Goal: Task Accomplishment & Management: Use online tool/utility

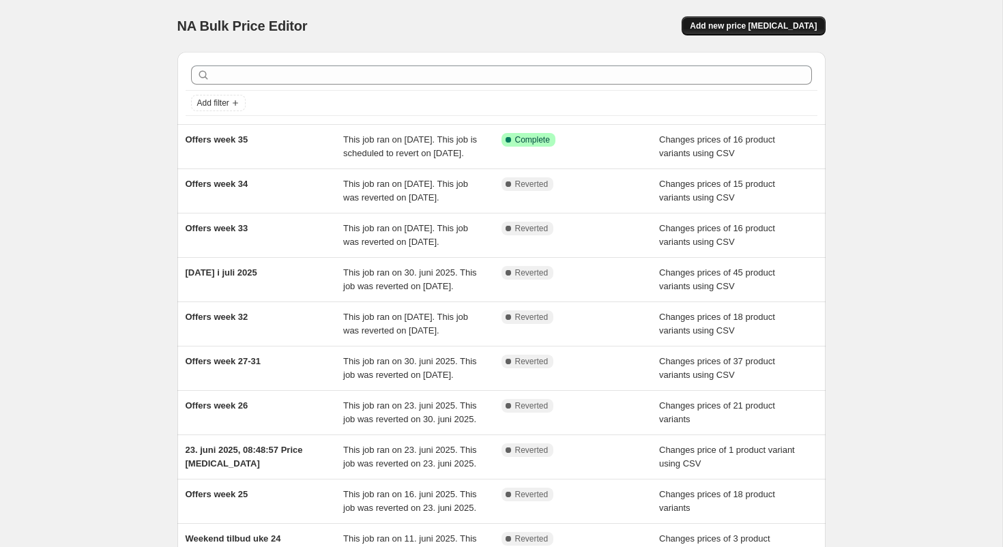
click at [774, 27] on span "Add new price [MEDICAL_DATA]" at bounding box center [753, 25] width 127 height 11
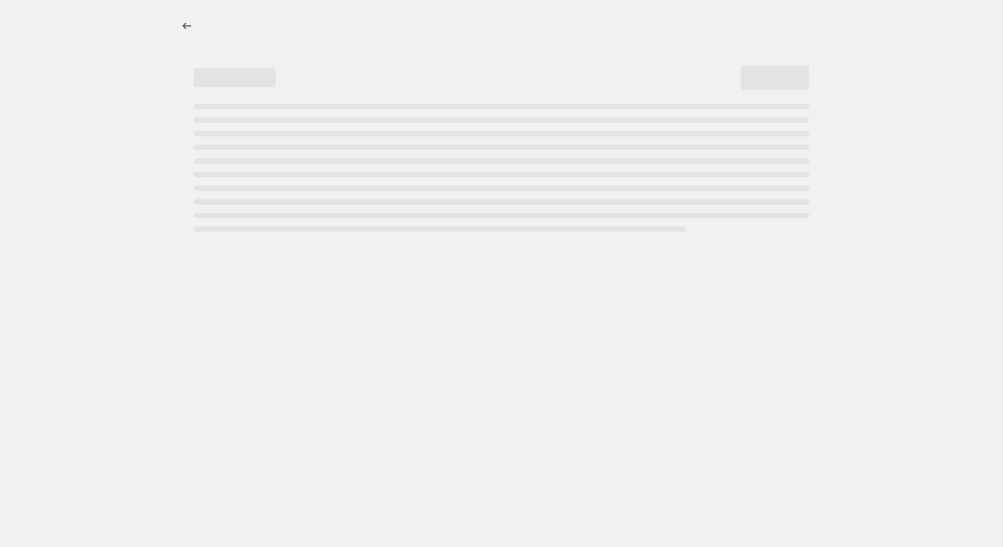
select select "percentage"
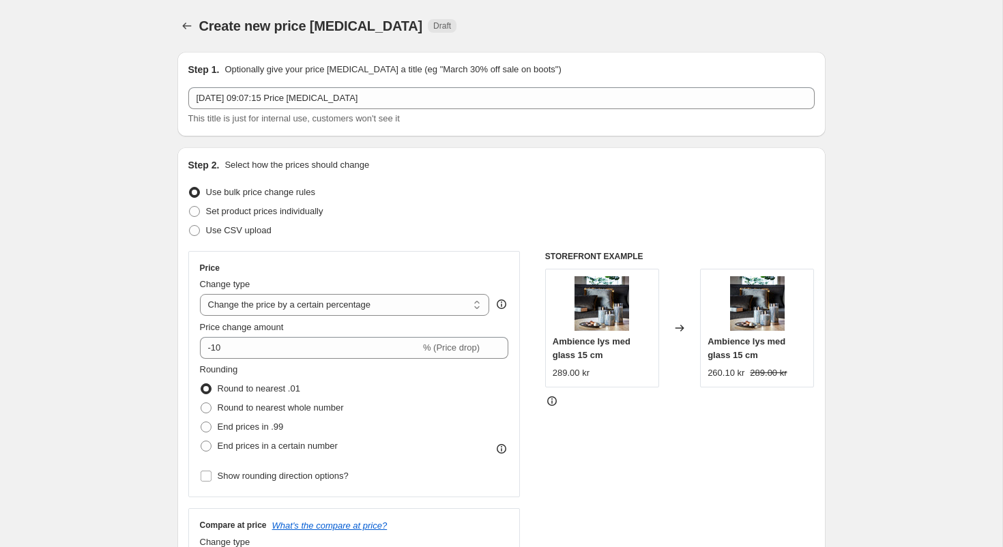
click at [433, 111] on div "[DATE] 09:07:15 Price [MEDICAL_DATA] This title is just for internal use, custo…" at bounding box center [501, 106] width 626 height 38
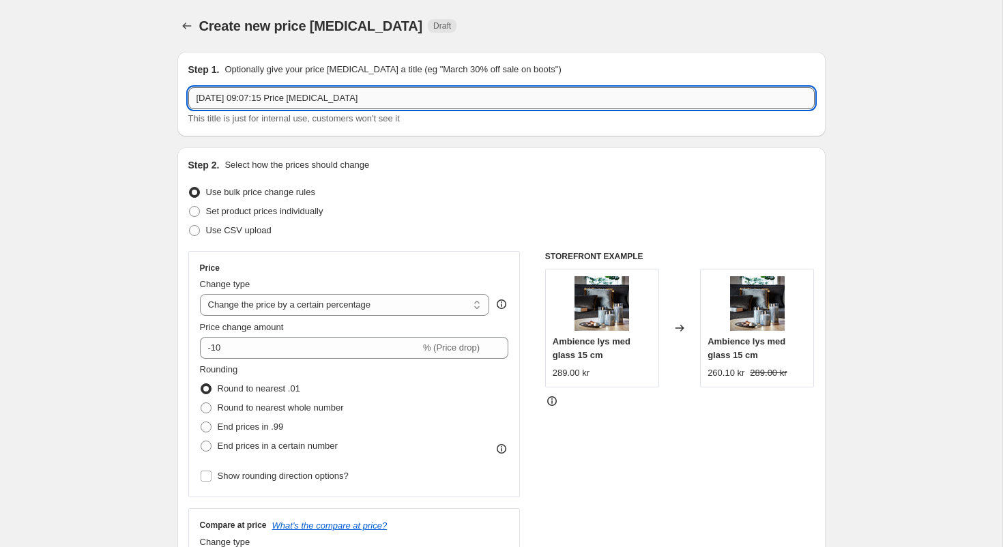
click at [430, 103] on input "[DATE] 09:07:15 Price [MEDICAL_DATA]" at bounding box center [501, 98] width 626 height 22
drag, startPoint x: 430, startPoint y: 103, endPoint x: -37, endPoint y: 71, distance: 467.7
click at [188, 87] on input "[DATE] 09:07:15 Price [MEDICAL_DATA]" at bounding box center [501, 98] width 626 height 22
type input "Offers week 36"
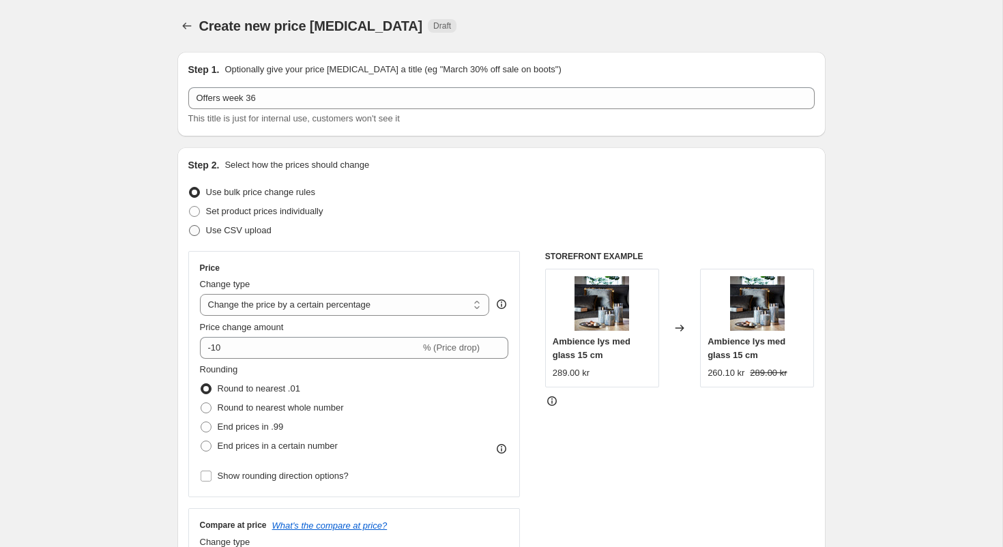
click at [199, 232] on span at bounding box center [194, 230] width 11 height 11
click at [190, 226] on input "Use CSV upload" at bounding box center [189, 225] width 1 height 1
radio input "true"
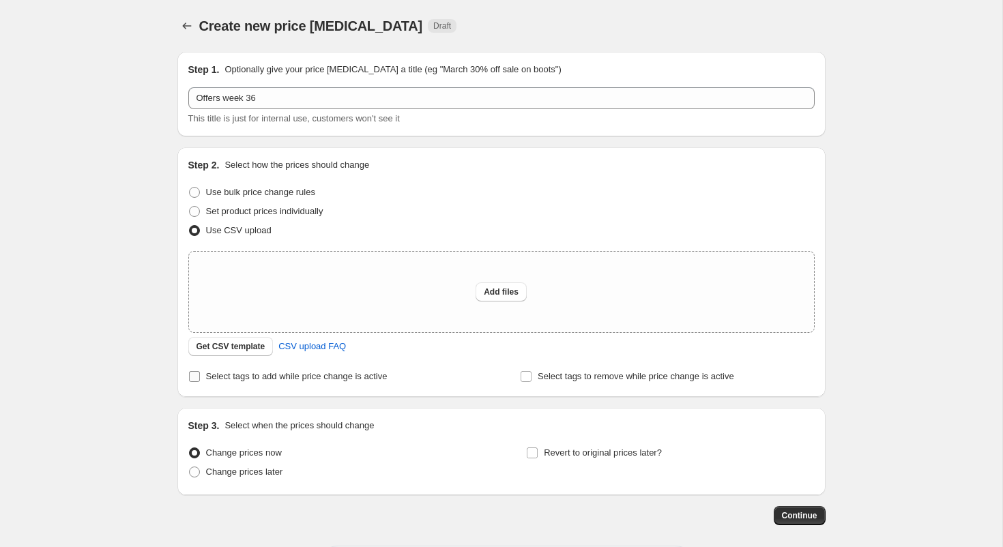
click at [194, 379] on input "Select tags to add while price change is active" at bounding box center [194, 376] width 11 height 11
checkbox input "true"
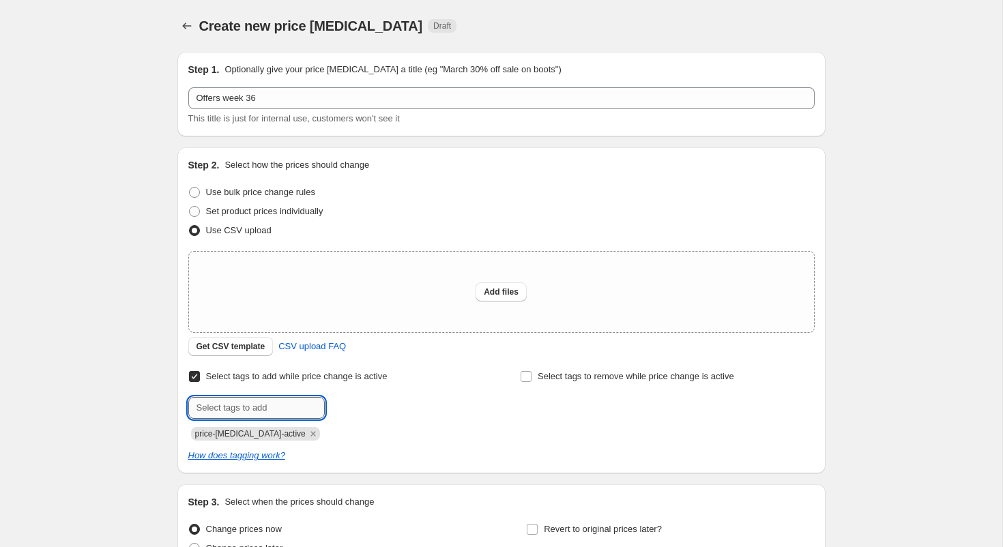
click at [231, 408] on input "text" at bounding box center [256, 408] width 136 height 22
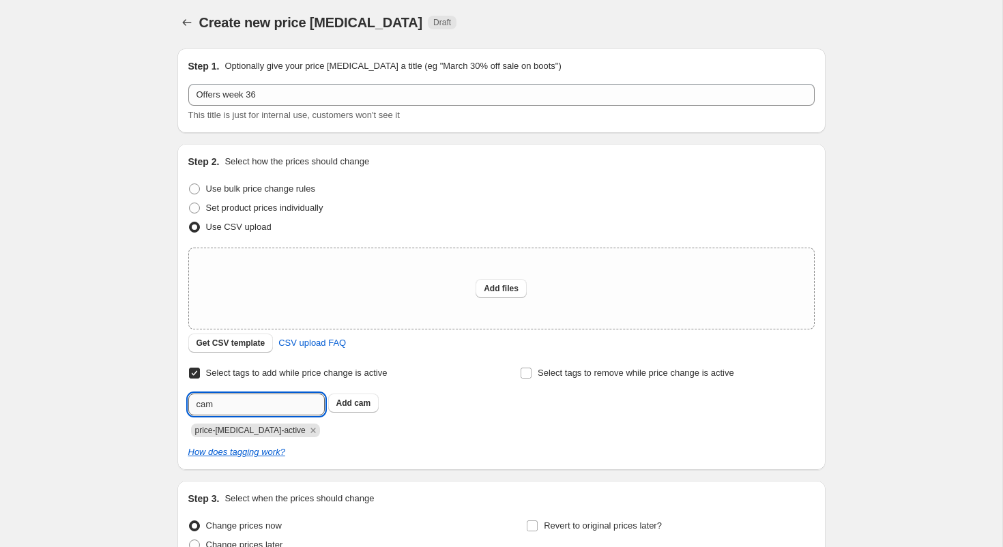
scroll to position [12, 0]
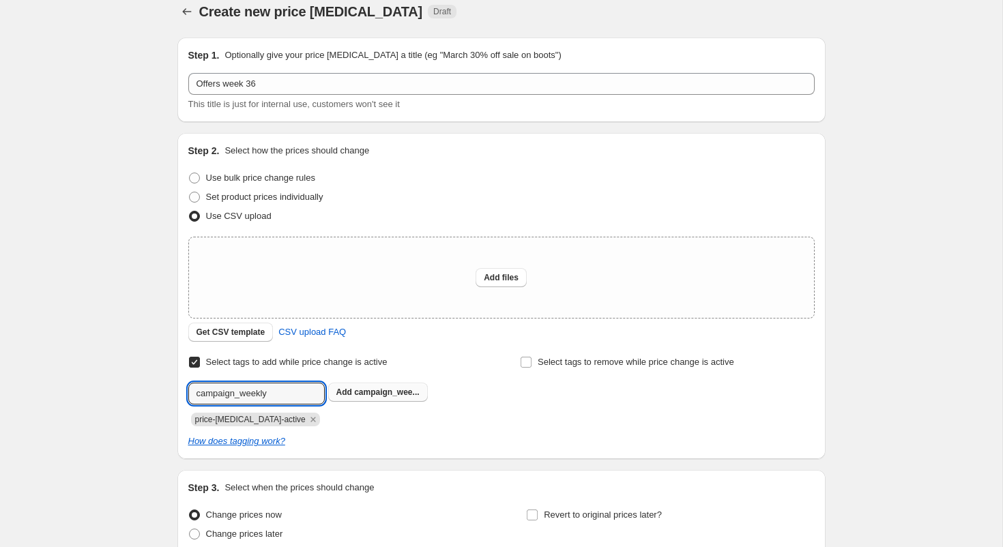
type input "campaign_weekly"
click at [383, 393] on span "campaign_wee..." at bounding box center [386, 392] width 65 height 10
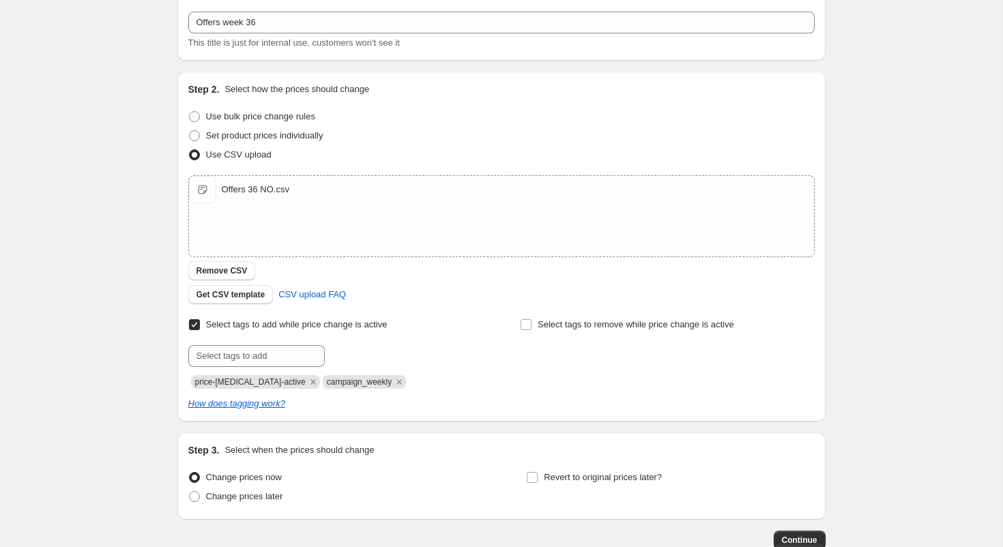
scroll to position [84, 0]
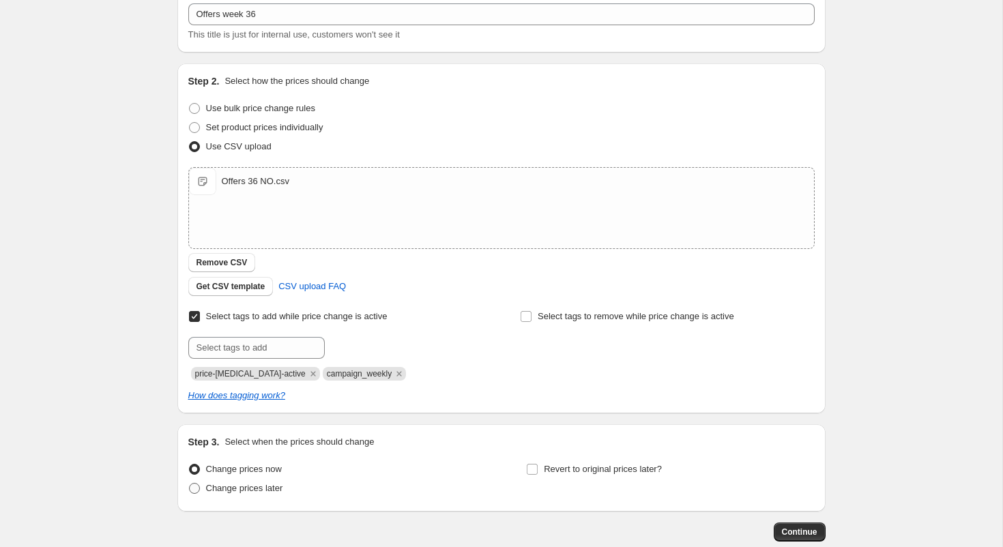
click at [196, 489] on span at bounding box center [194, 488] width 11 height 11
click at [190, 484] on input "Change prices later" at bounding box center [189, 483] width 1 height 1
radio input "true"
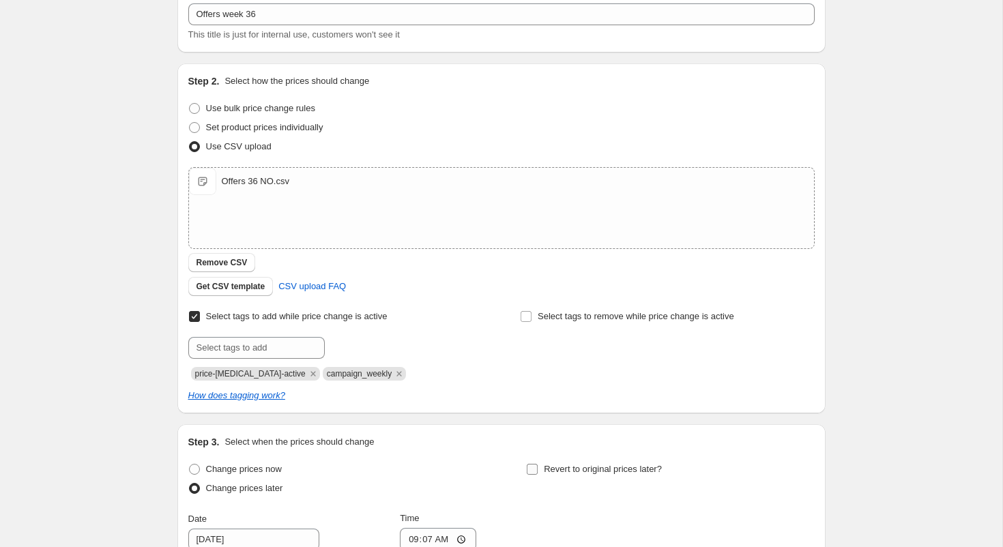
click at [541, 470] on label "Revert to original prices later?" at bounding box center [594, 469] width 136 height 19
click at [538, 470] on input "Revert to original prices later?" at bounding box center [532, 469] width 11 height 11
checkbox input "true"
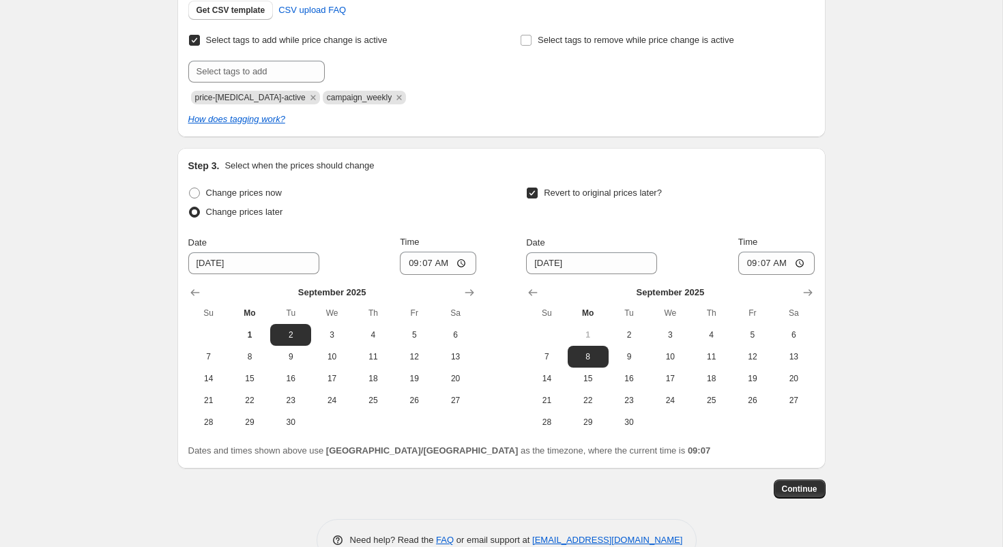
scroll to position [370, 0]
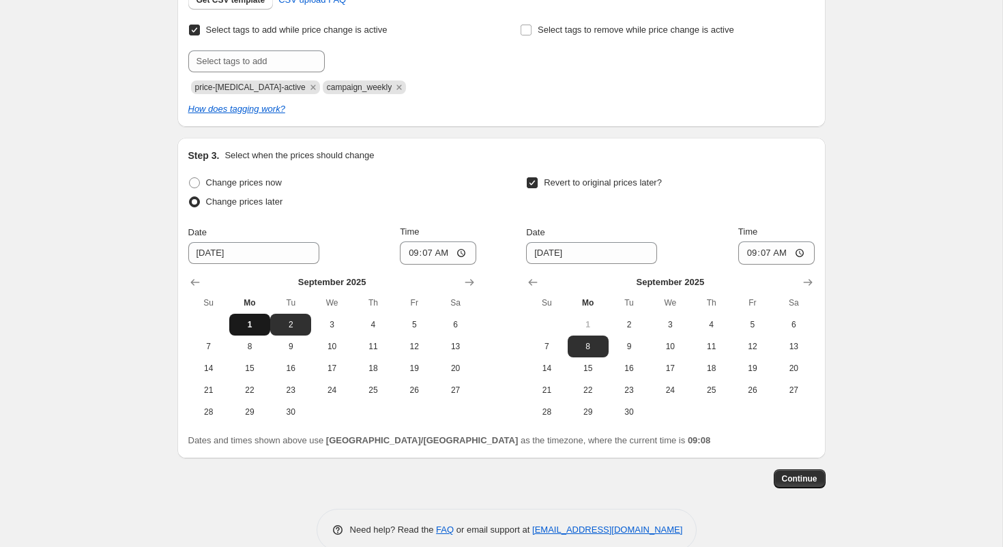
click at [252, 323] on span "1" at bounding box center [250, 324] width 30 height 11
type input "[DATE]"
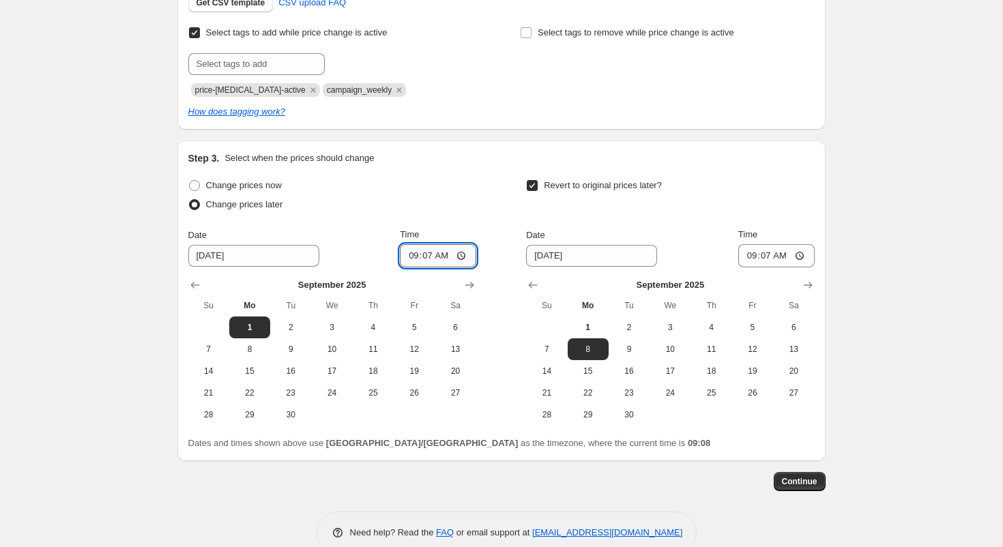
click at [445, 257] on input "09:07" at bounding box center [438, 255] width 76 height 23
type input "15:00"
click at [784, 259] on input "09:07" at bounding box center [776, 255] width 76 height 23
type input "14:55"
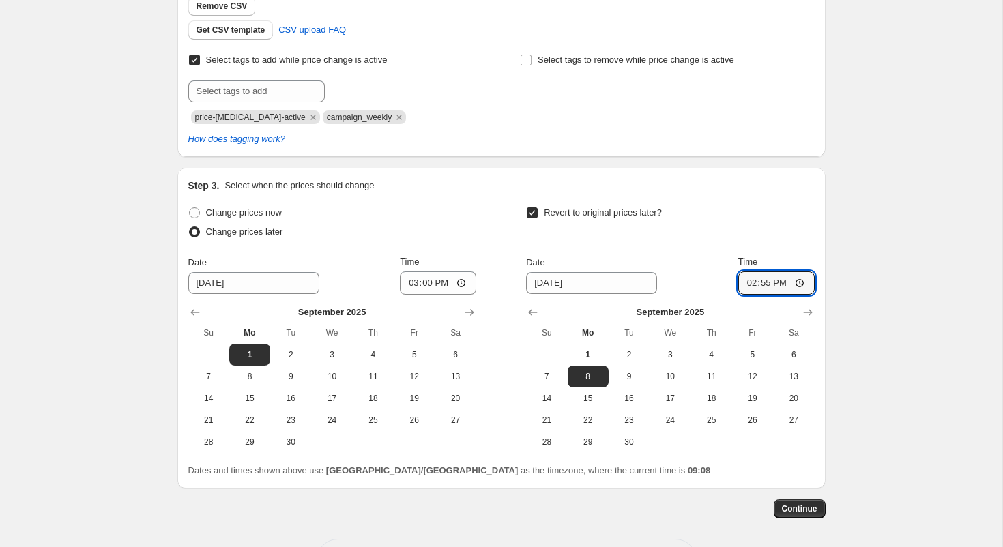
scroll to position [394, 0]
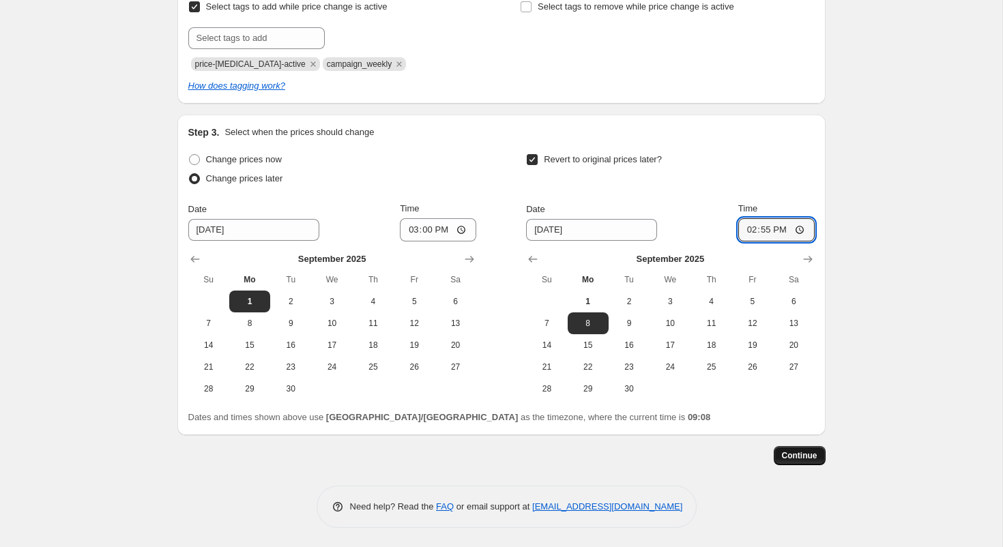
click at [802, 454] on span "Continue" at bounding box center [799, 455] width 35 height 11
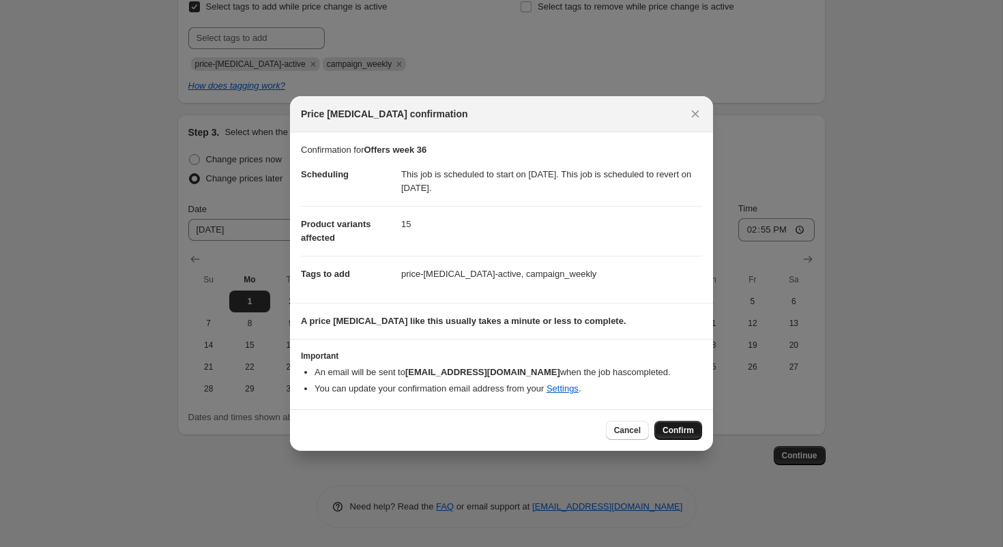
click at [686, 431] on span "Confirm" at bounding box center [677, 430] width 31 height 11
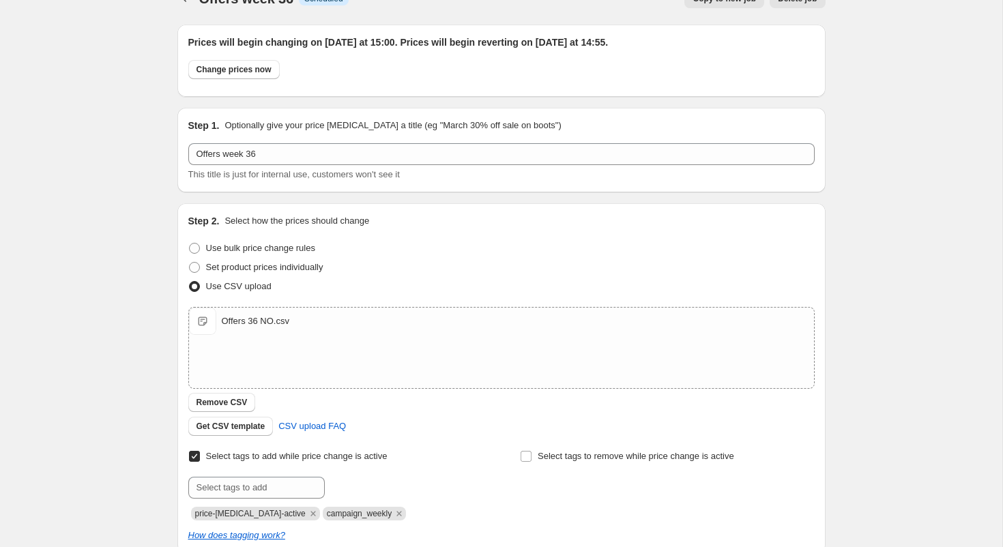
scroll to position [17, 0]
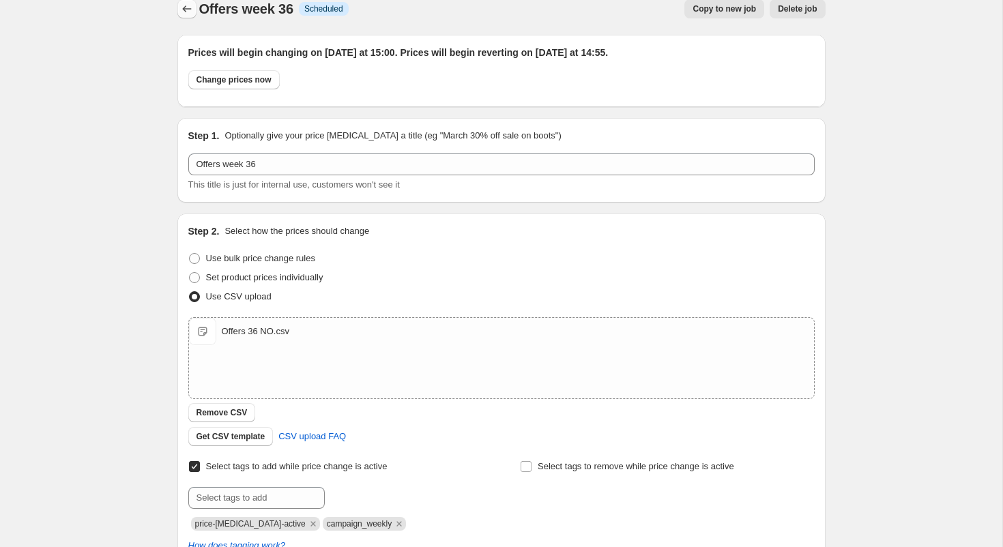
click at [183, 6] on icon "Price change jobs" at bounding box center [187, 9] width 14 height 14
